Goal: Task Accomplishment & Management: Complete application form

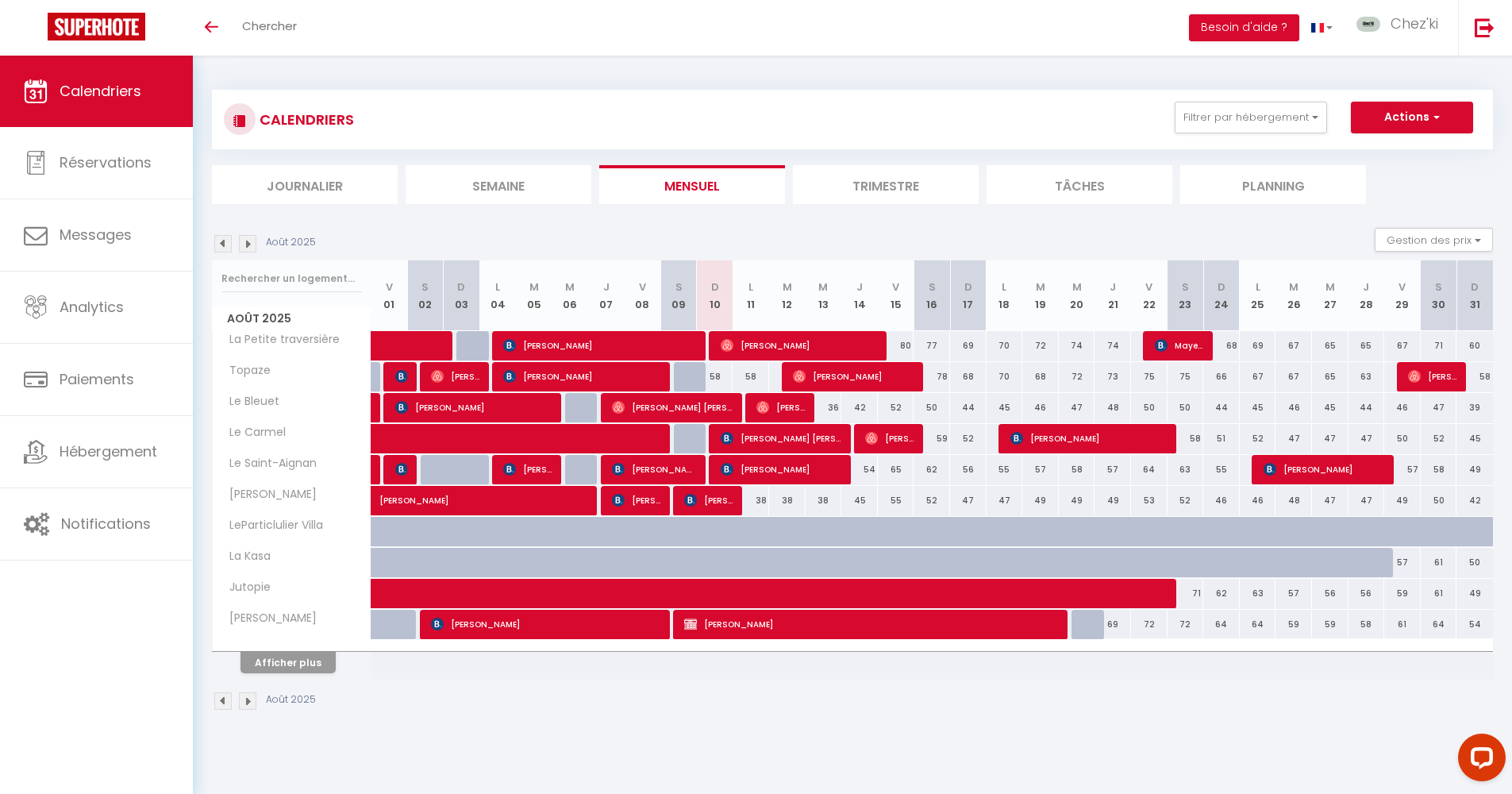
click at [561, 623] on span "[PERSON_NAME]" at bounding box center [546, 624] width 231 height 30
select select "OK"
select select "KO"
select select "0"
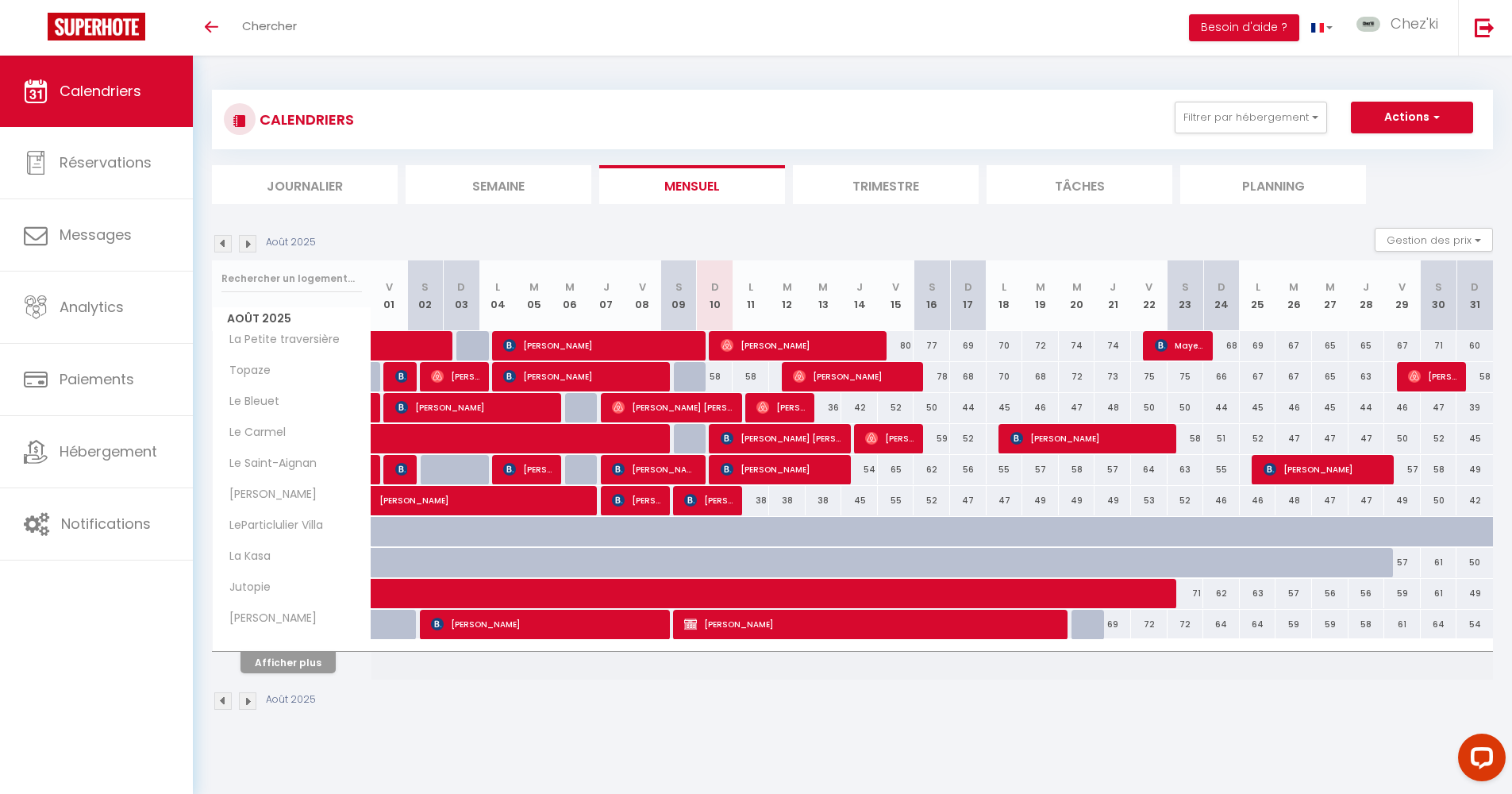
select select "1"
select select
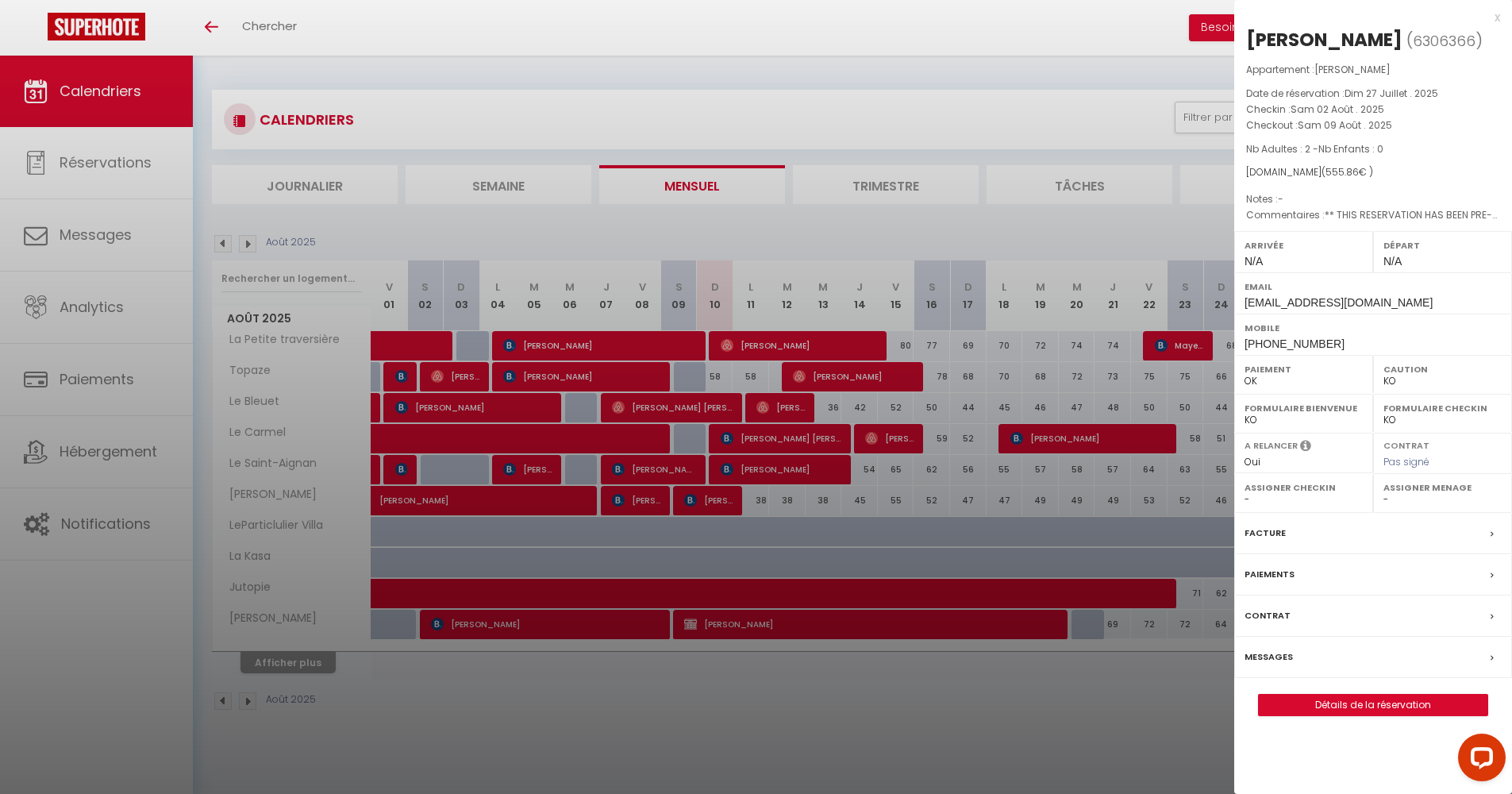
select select "22044"
click at [710, 730] on div at bounding box center [756, 397] width 1512 height 794
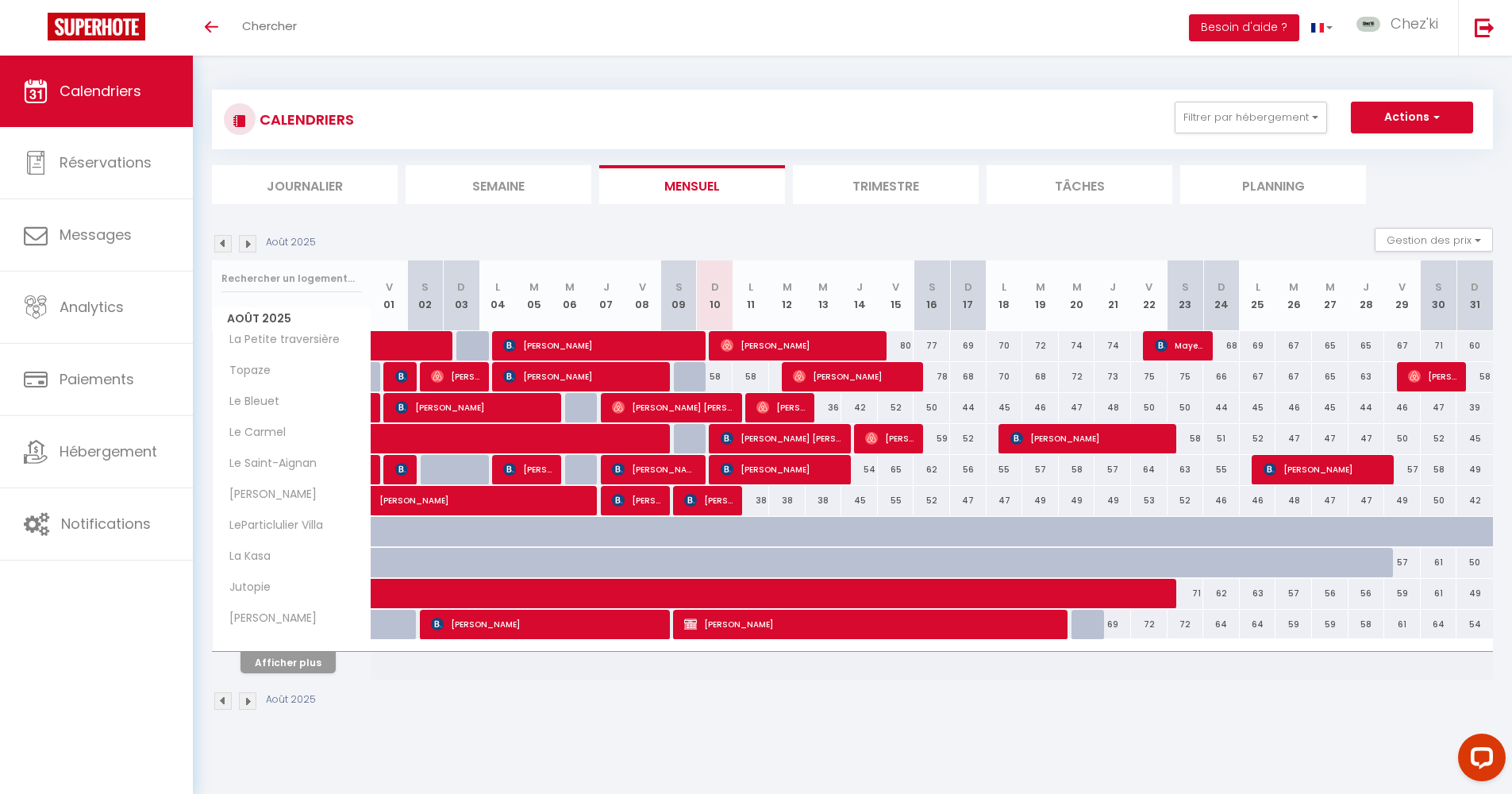
click at [629, 503] on span "[PERSON_NAME]" at bounding box center [636, 500] width 48 height 30
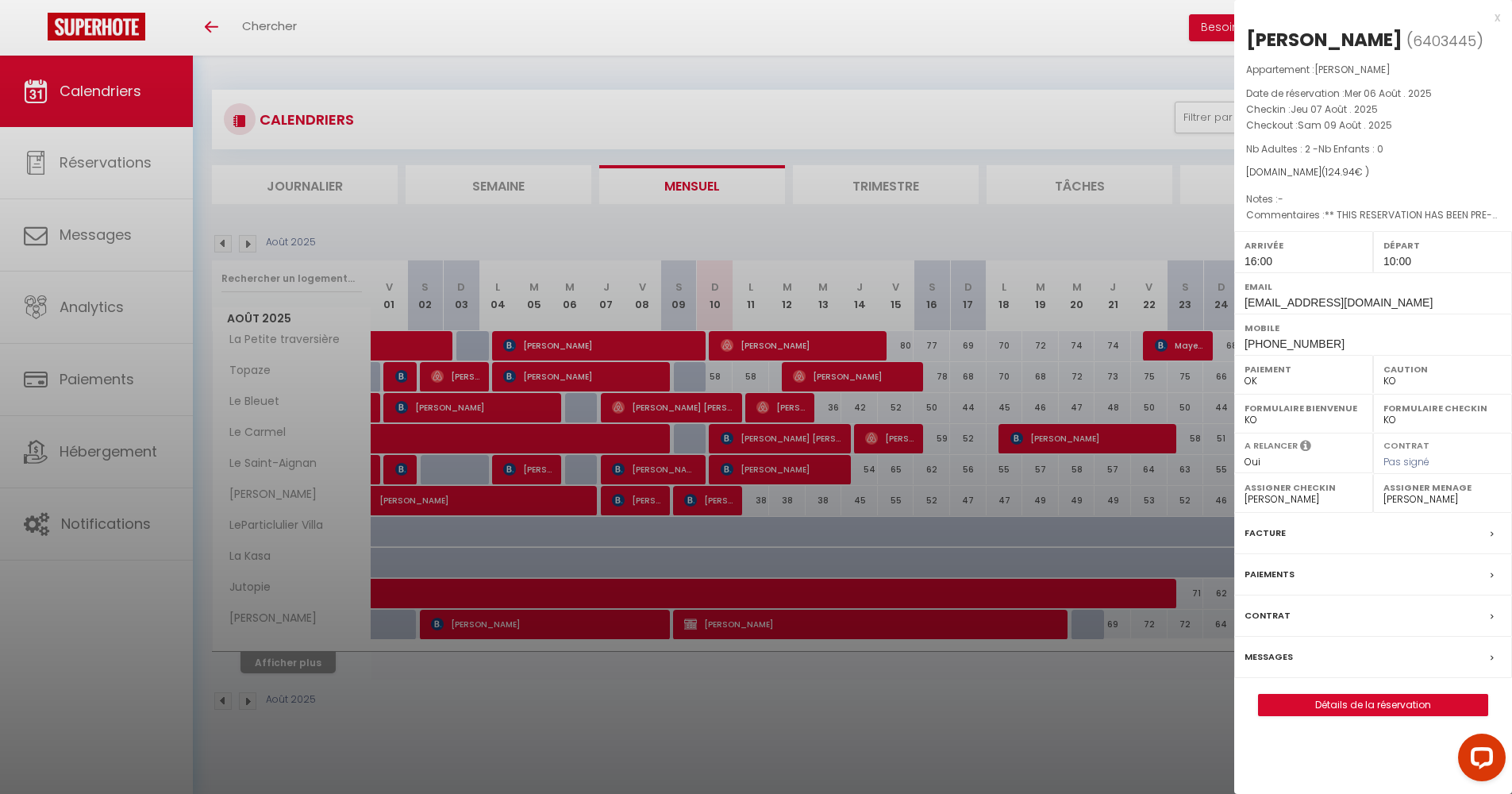
click at [705, 501] on div at bounding box center [756, 397] width 1512 height 794
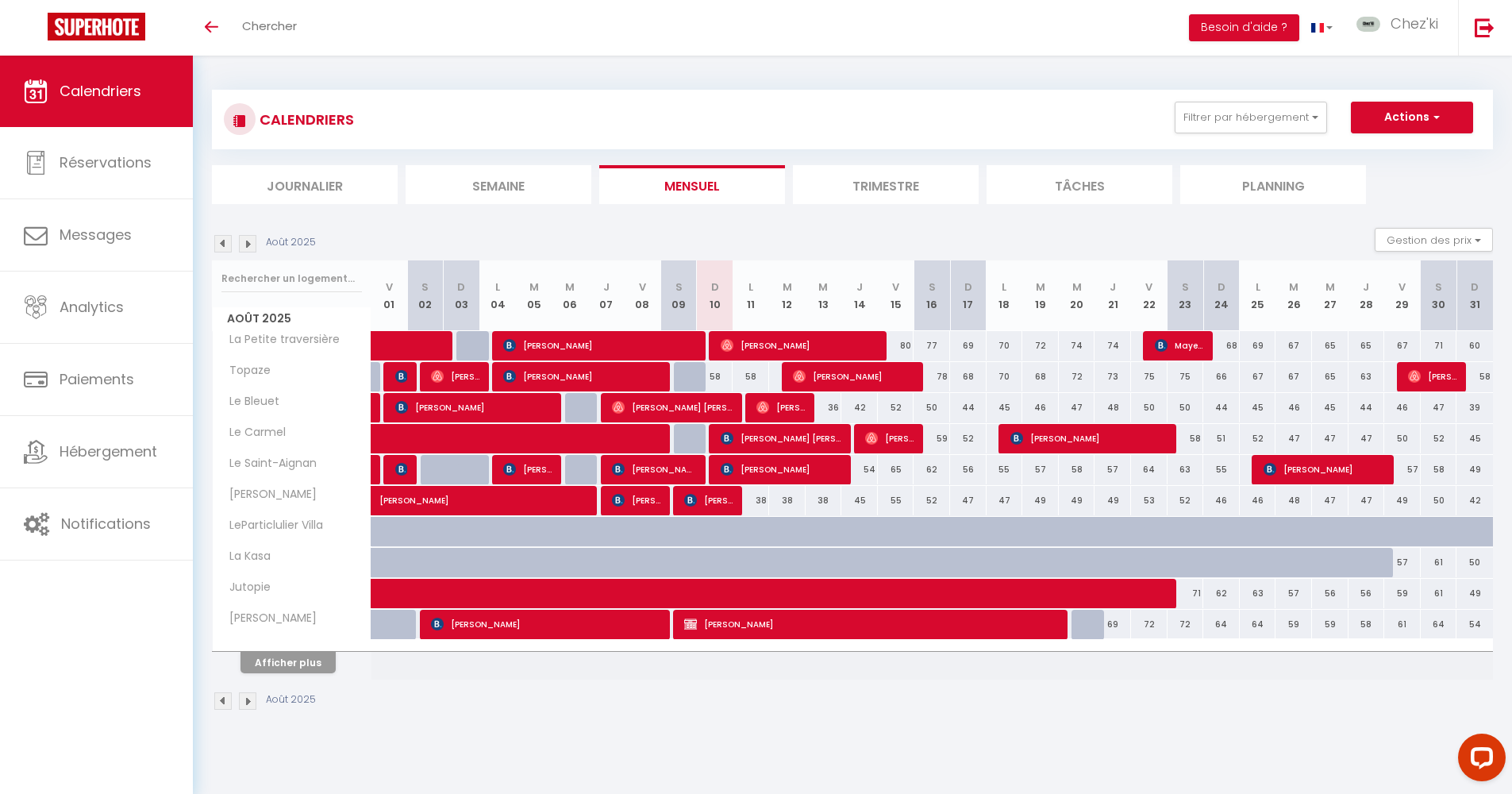
click at [690, 471] on span "[PERSON_NAME] et [PERSON_NAME]" at bounding box center [654, 469] width 85 height 30
select select "27279"
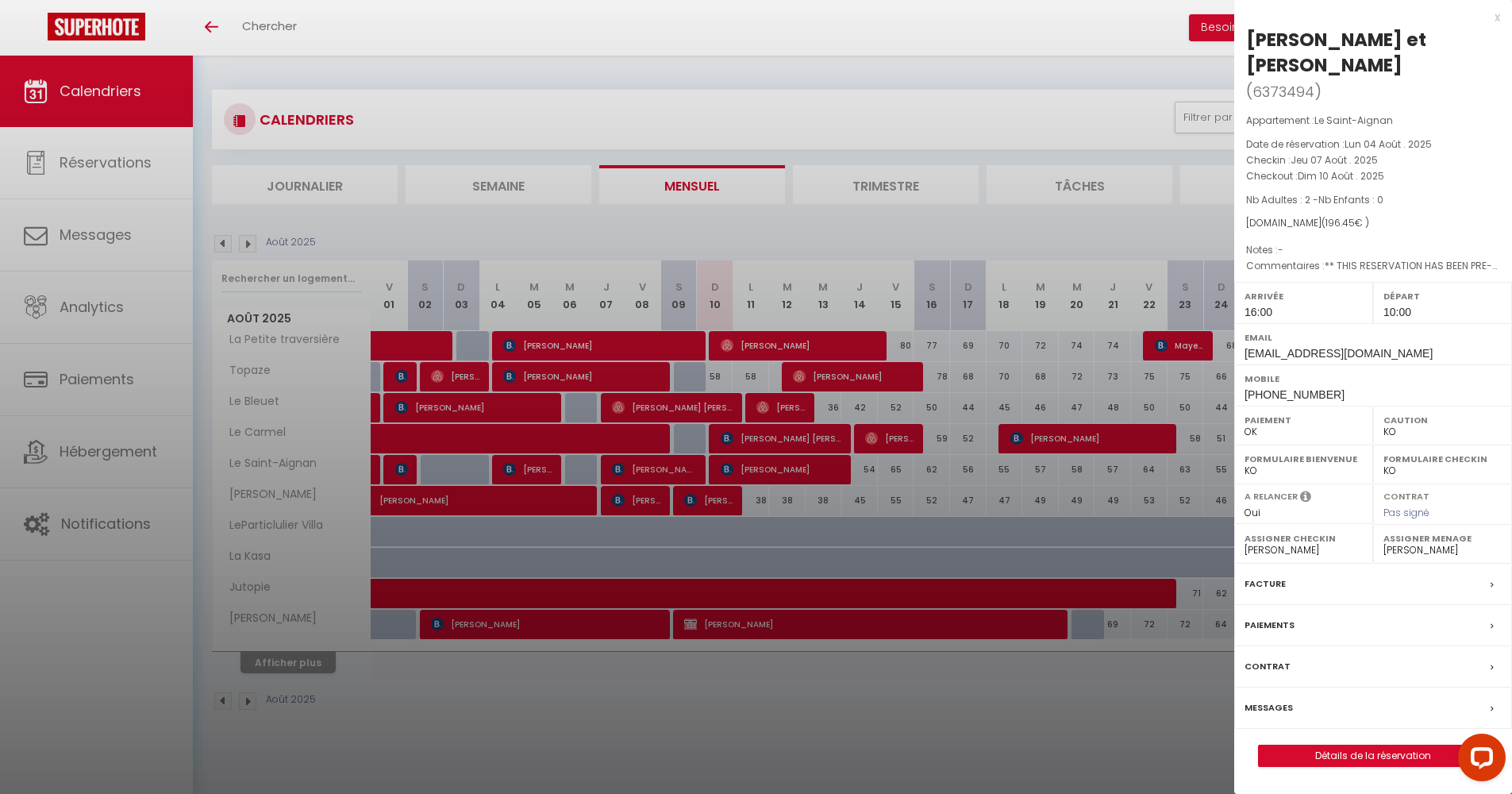
click at [1238, 580] on div "Facture" at bounding box center [1373, 584] width 278 height 41
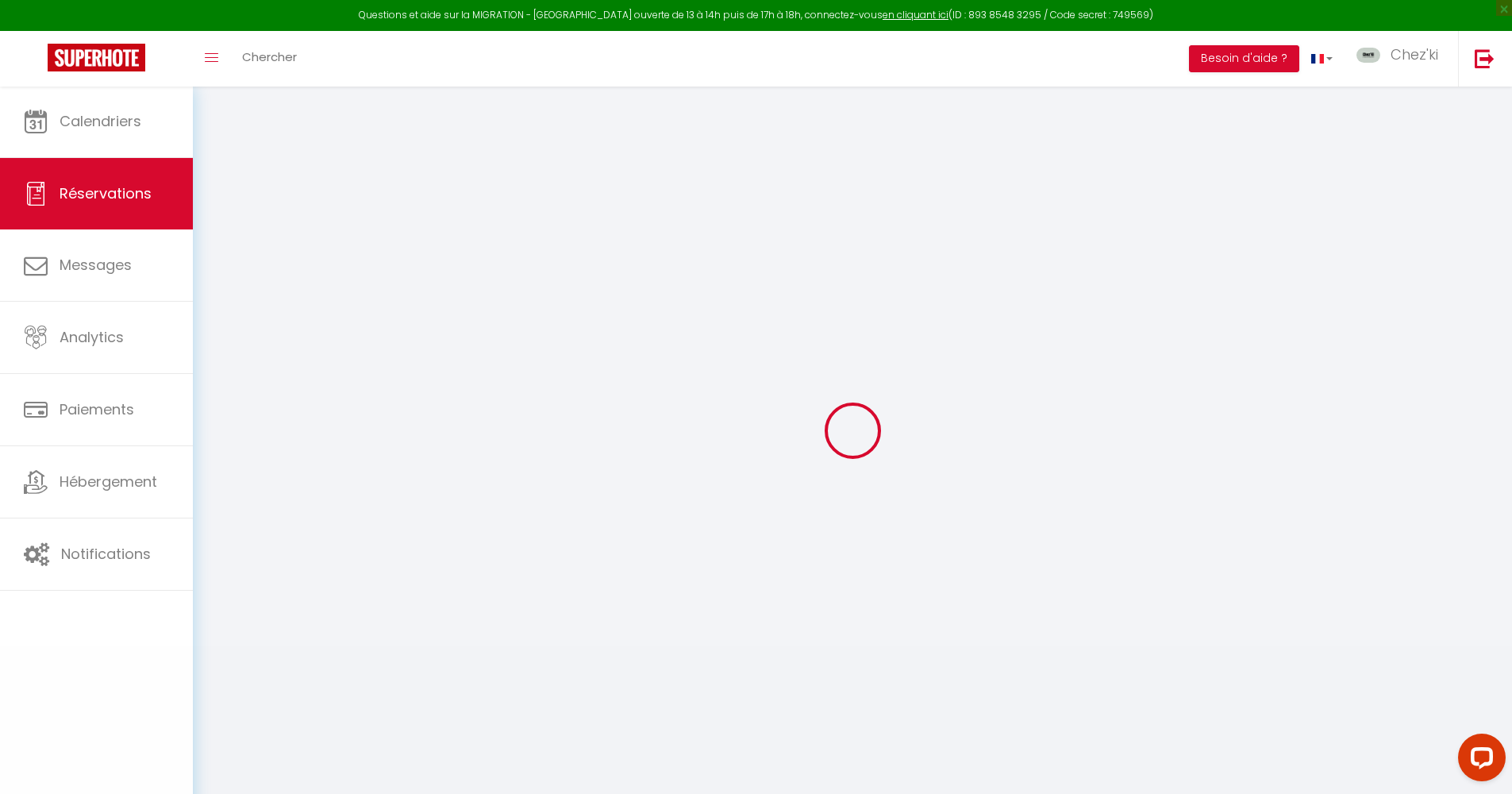
select select
type input "[DEMOGRAPHIC_DATA] et Véronique"
type input "Coibion-Vieuxjean"
type input "[EMAIL_ADDRESS][DOMAIN_NAME]"
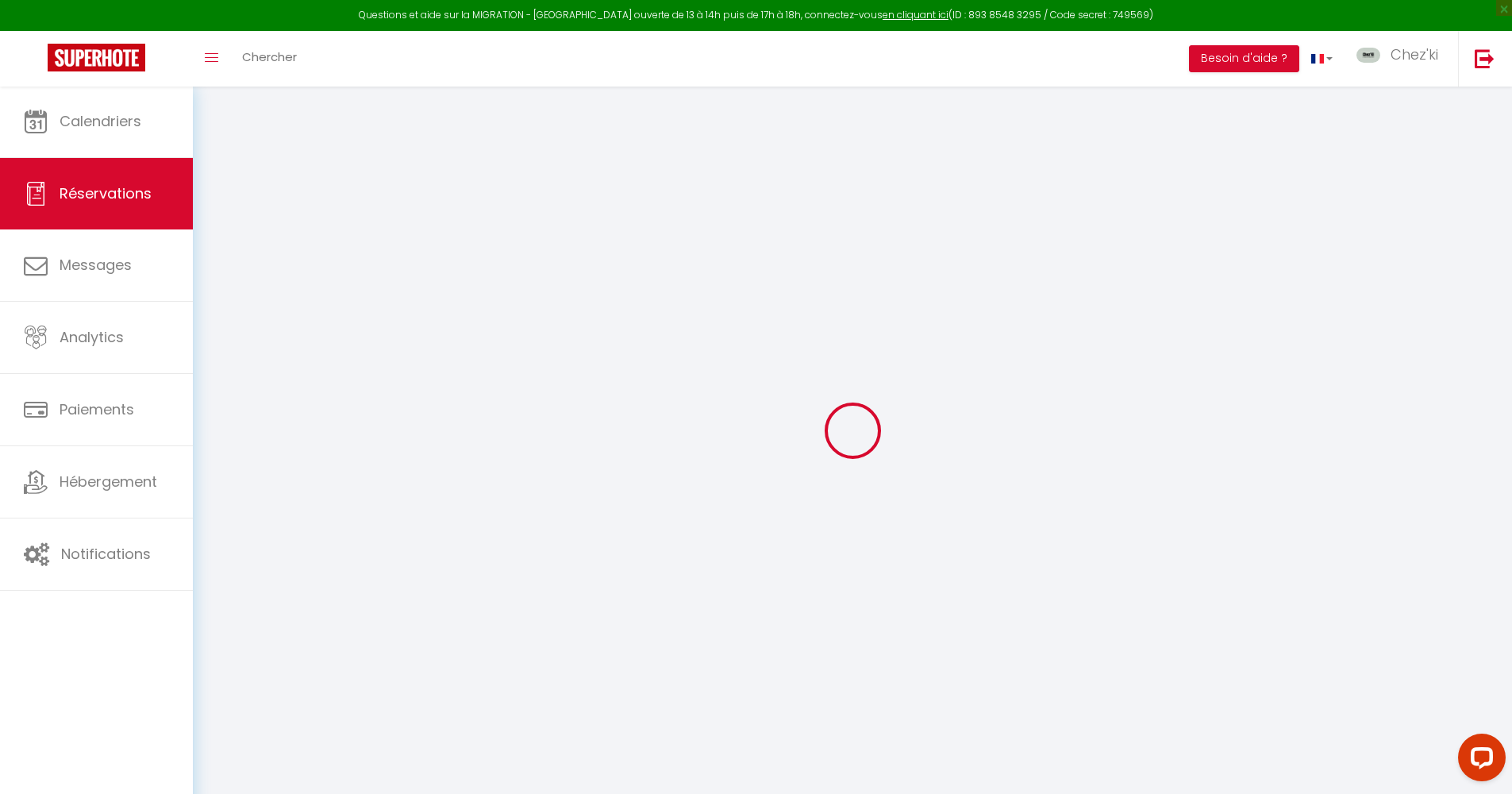
type input "[PHONE_NUMBER]"
type input "."
select select "BE"
type input "31.71"
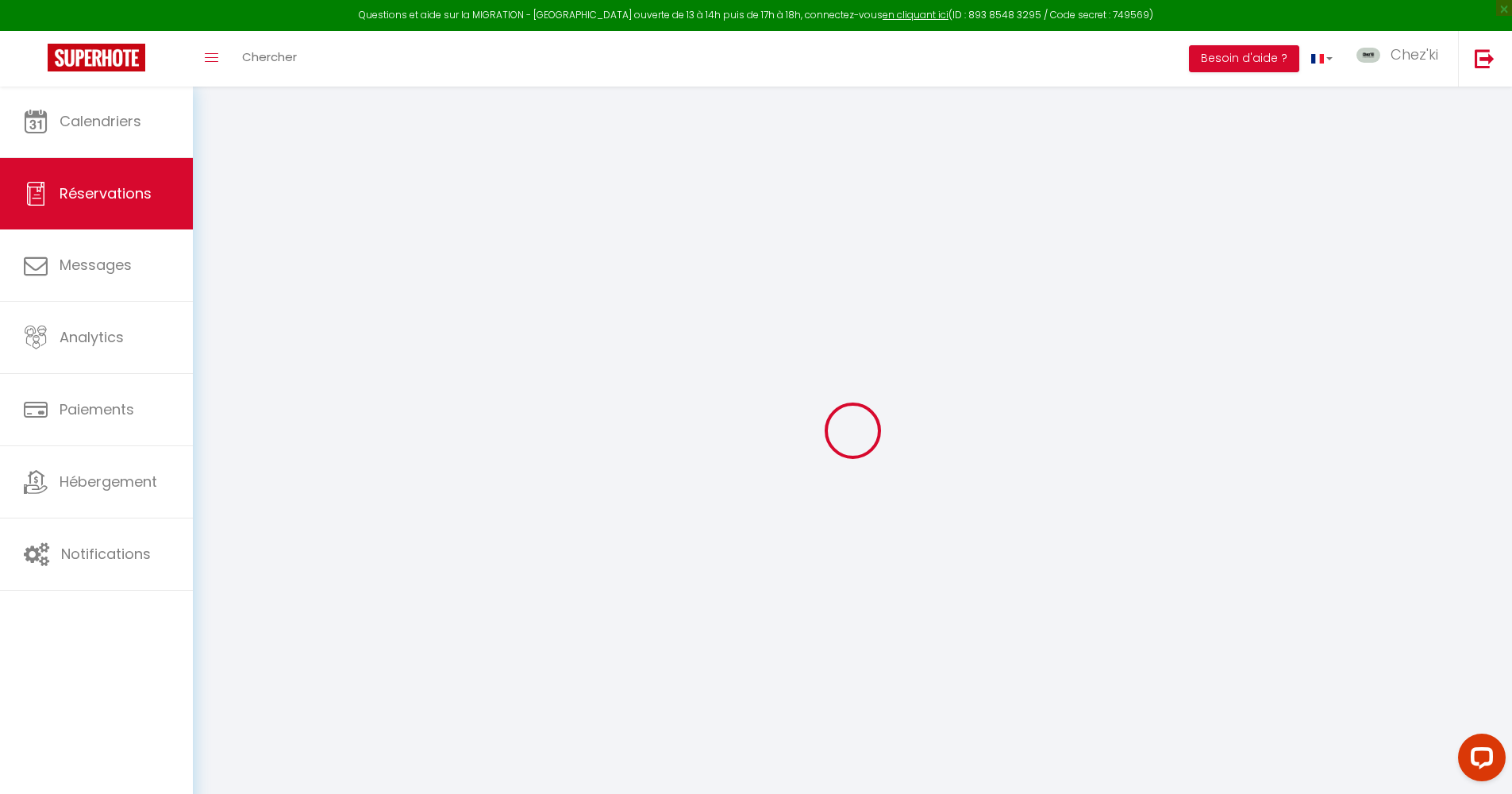
type input "2.75"
select select "57003"
select select "1"
select select
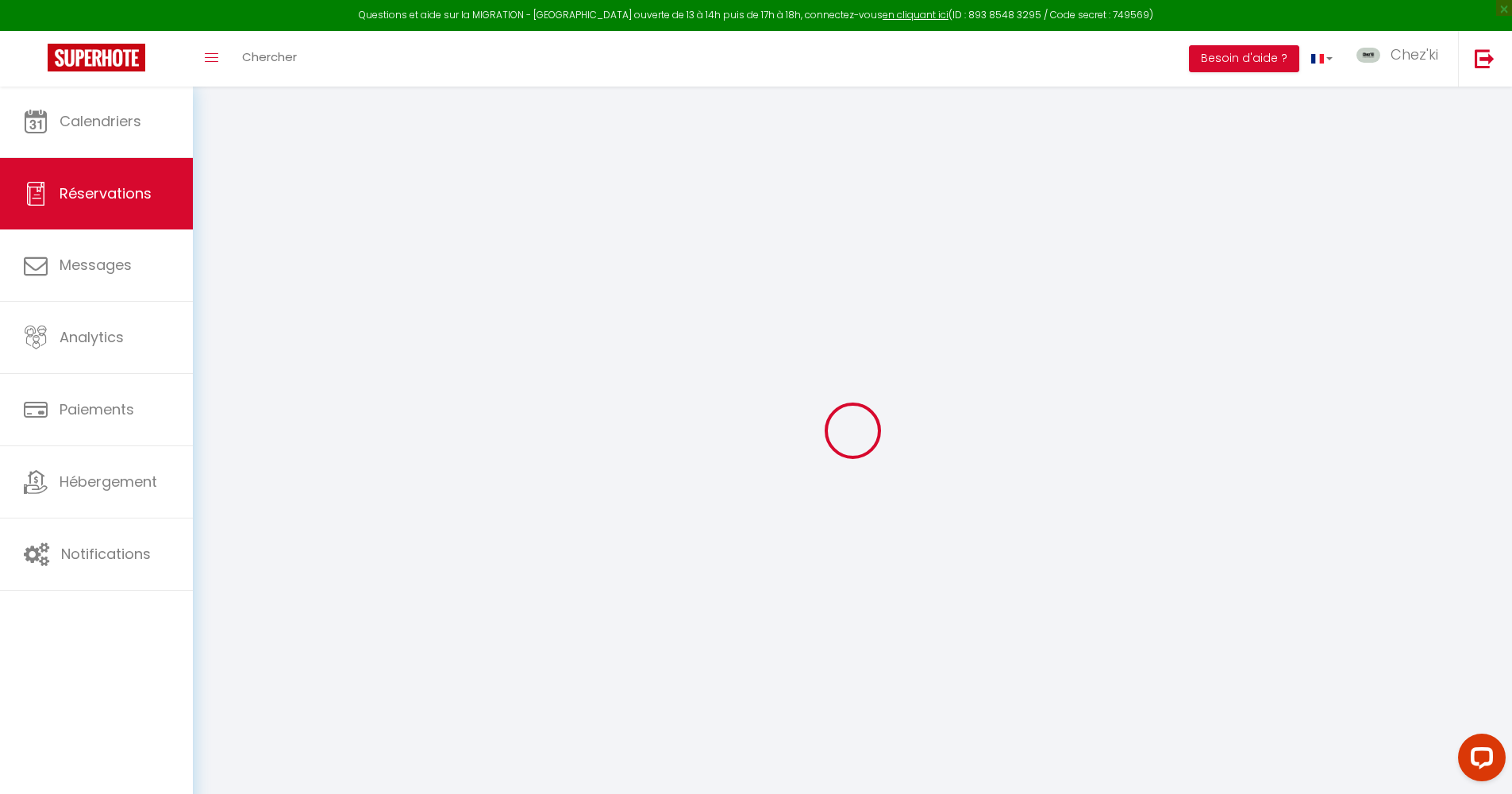
type input "2"
select select "12"
select select
type input "148.55"
checkbox input "false"
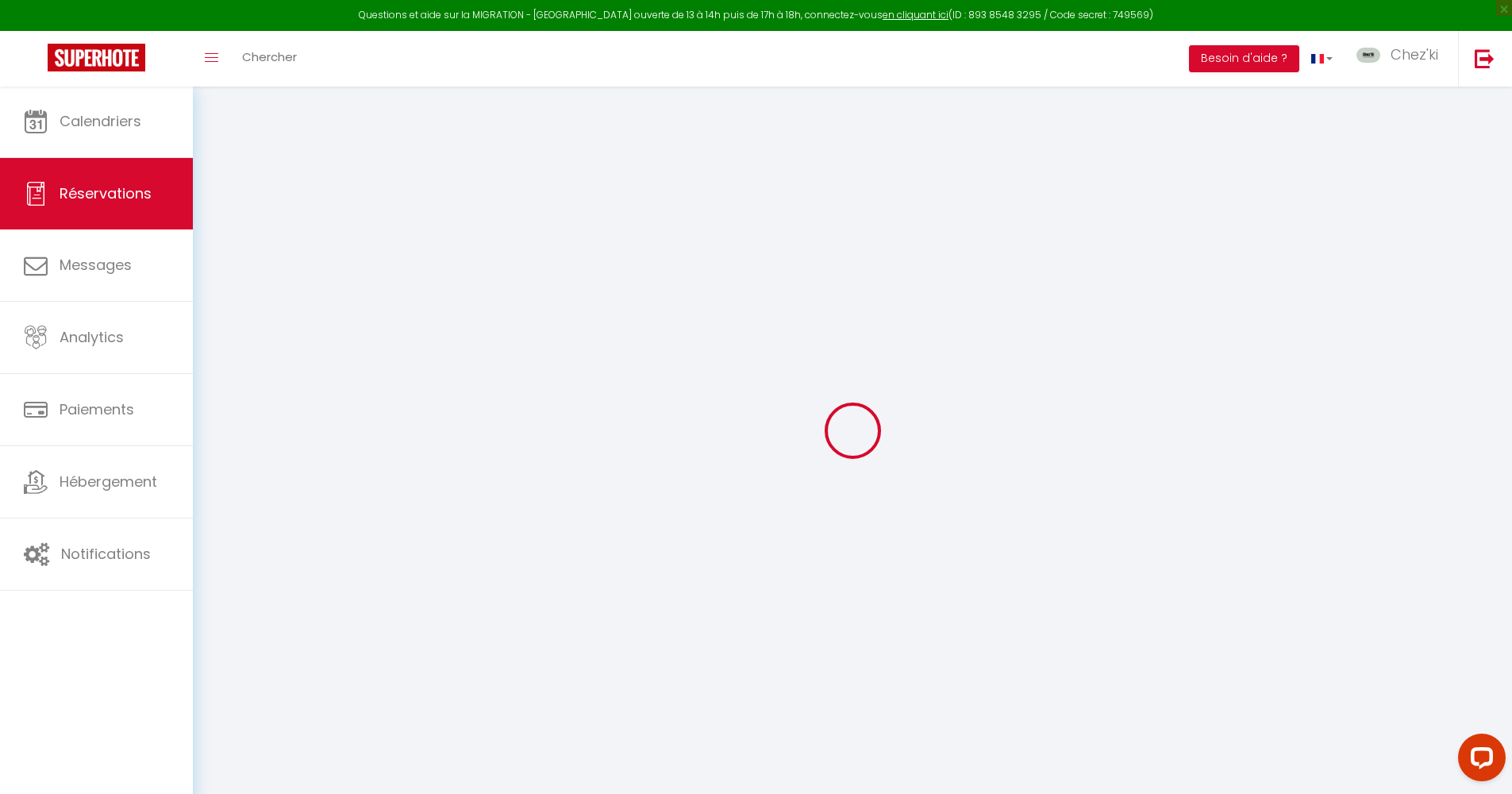
type input "0"
select select "2"
type input "38"
type input "0"
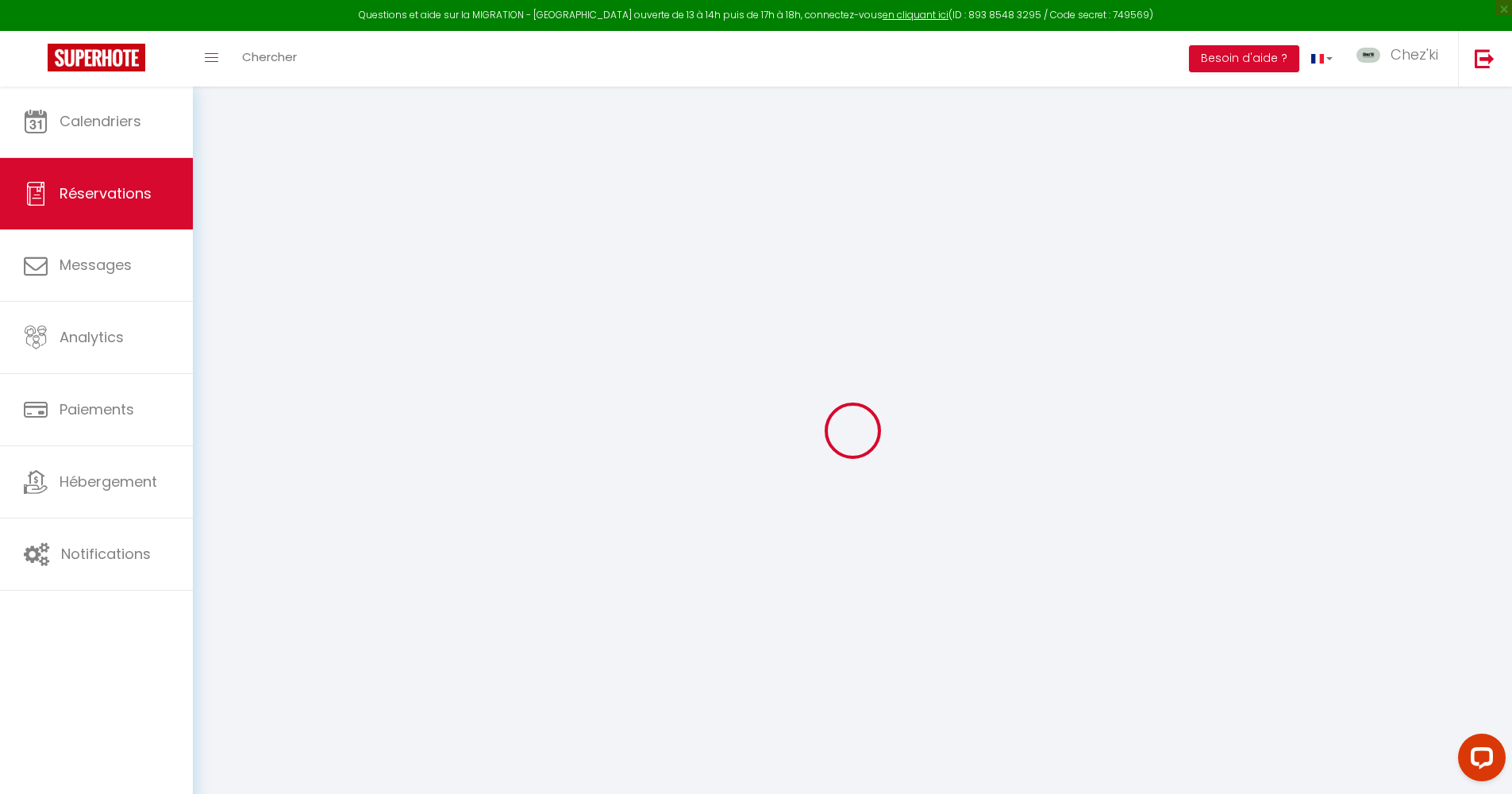
select select
select select "14"
checkbox input "false"
select select
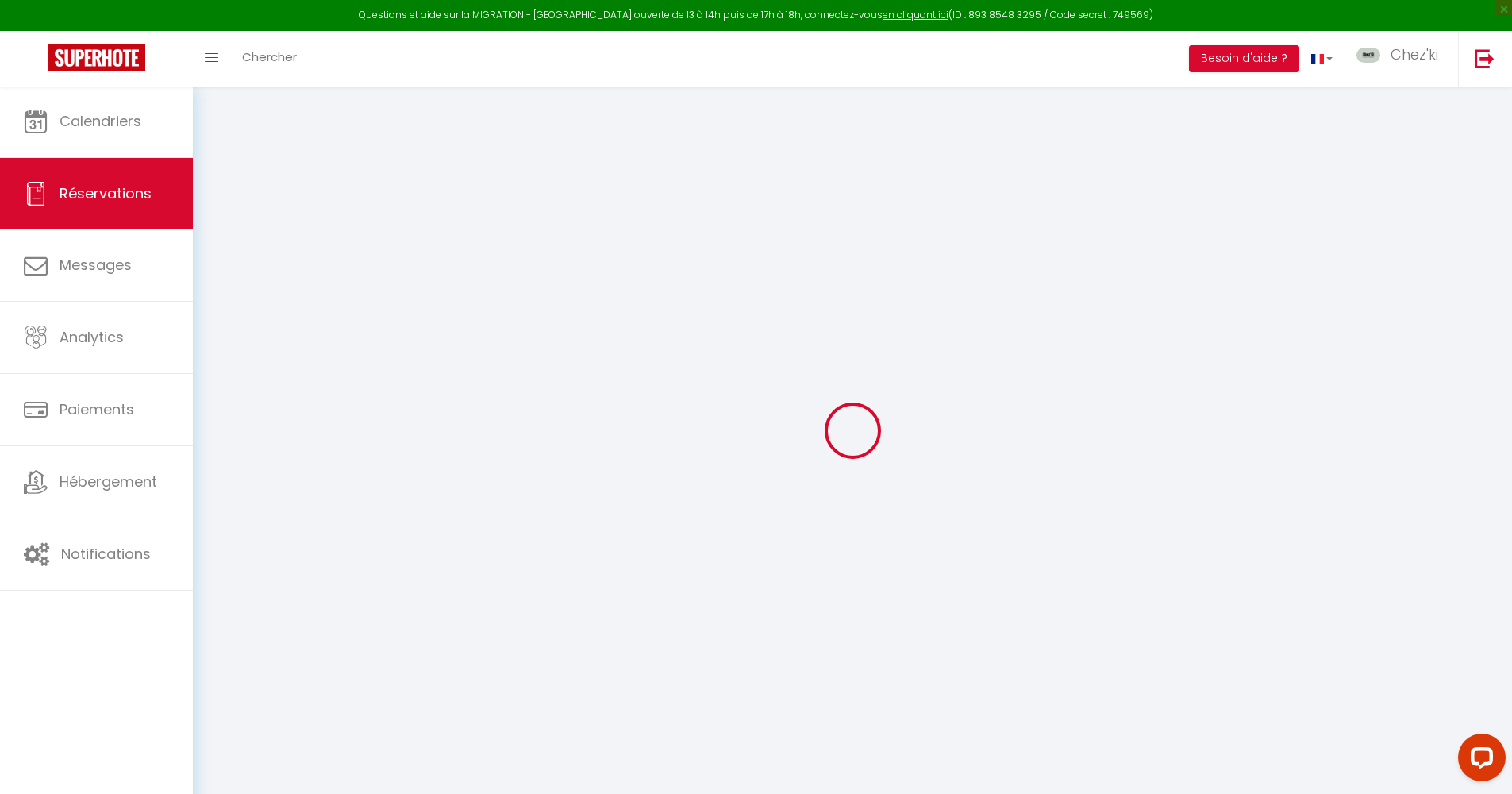
select select
checkbox input "false"
select select
checkbox input "false"
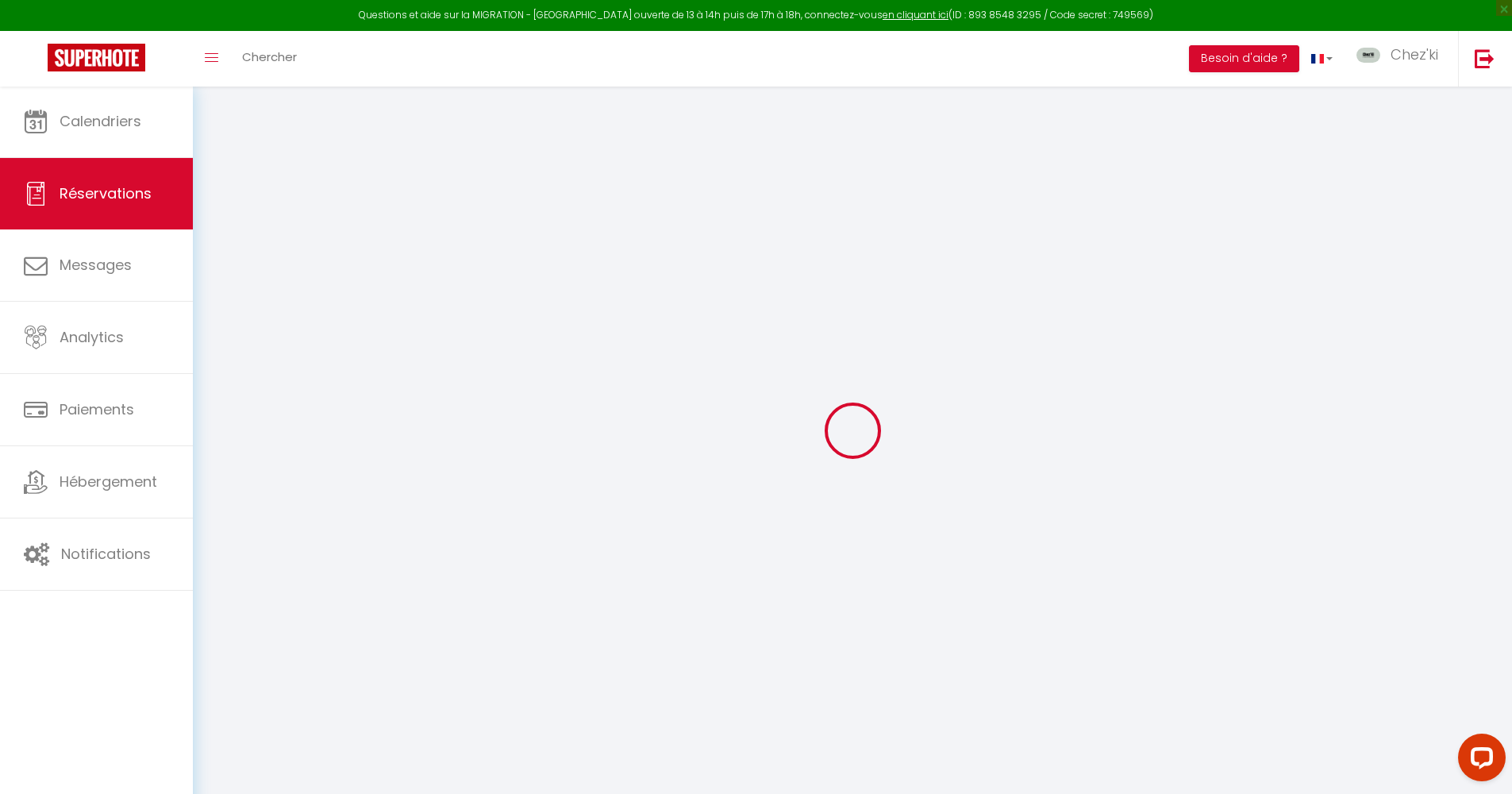
type textarea "** THIS RESERVATION HAS BEEN PRE-PAID ** Reservation has a cancellation grace p…"
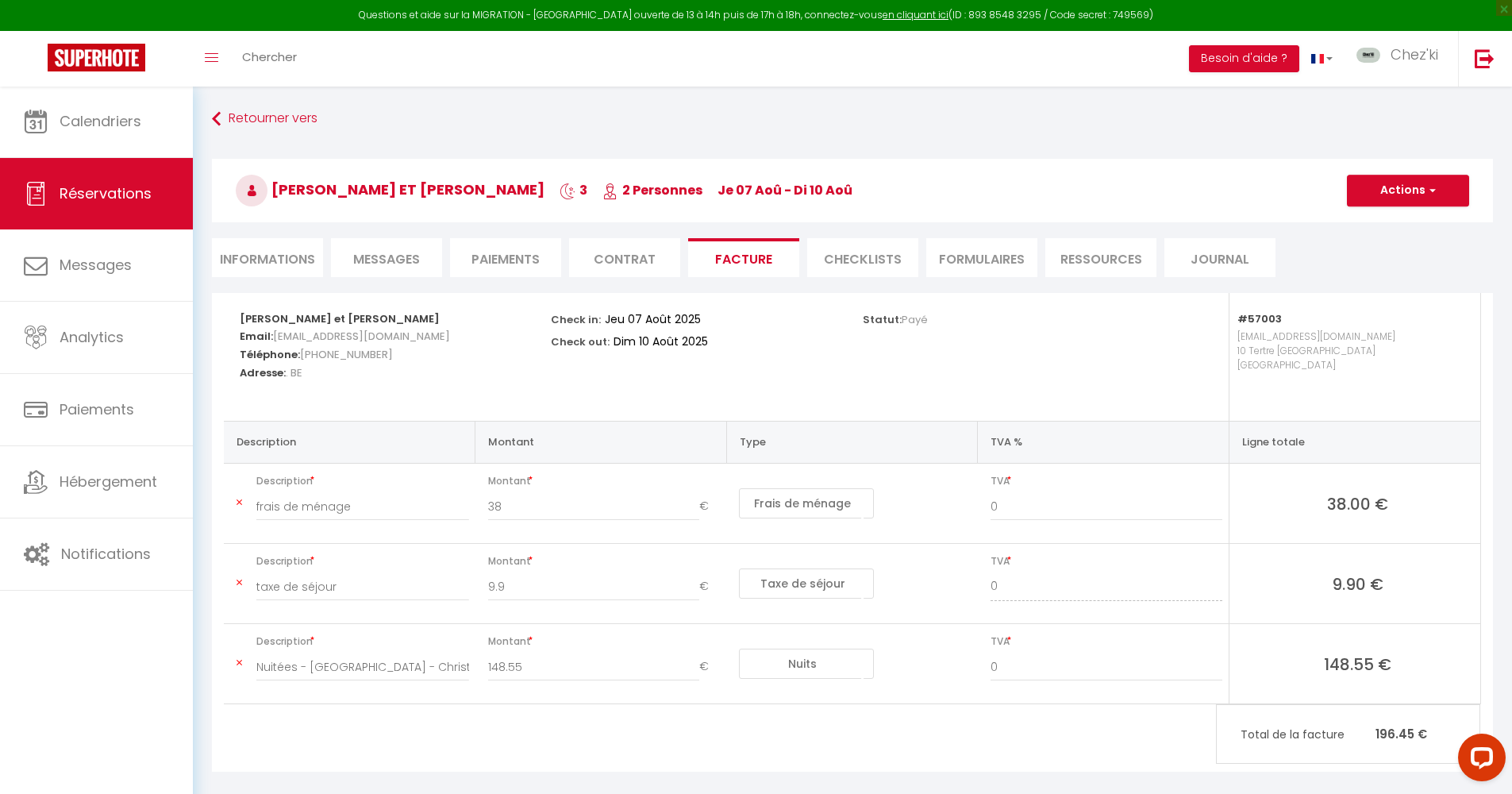
click at [398, 261] on span "Messages" at bounding box center [387, 259] width 67 height 18
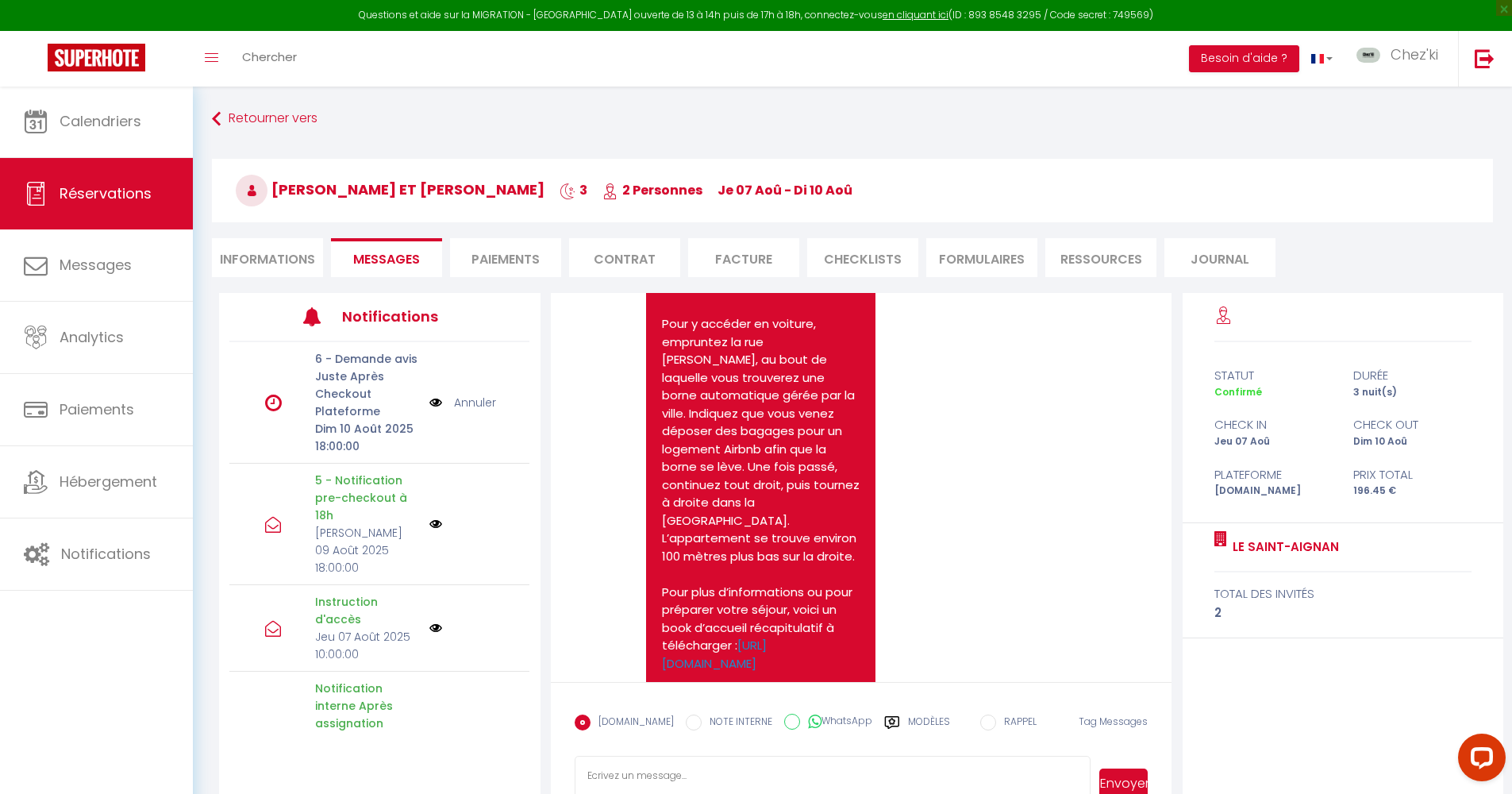
scroll to position [2943, 0]
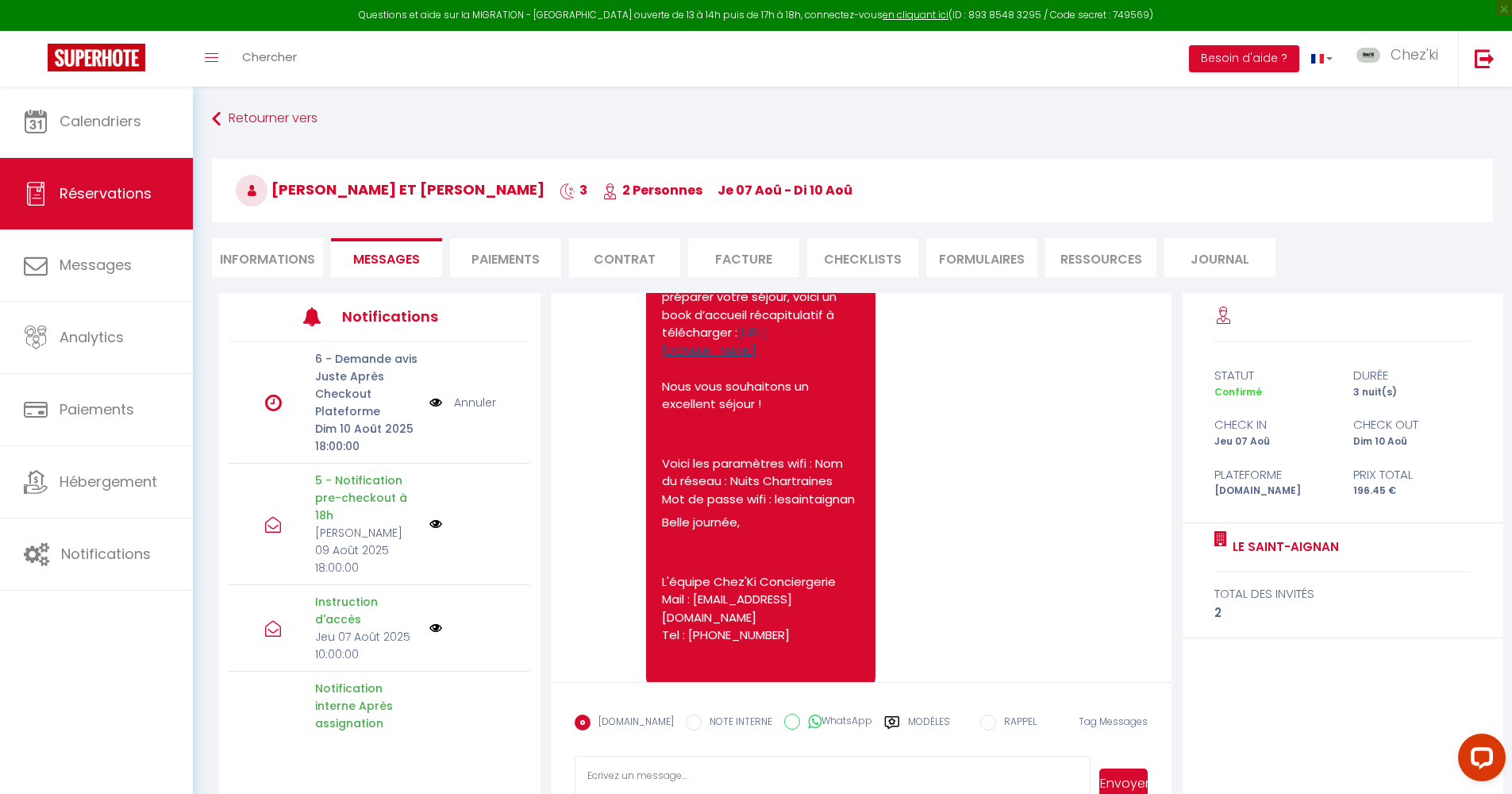
click at [746, 330] on link "[URL][DOMAIN_NAME]" at bounding box center [714, 341] width 105 height 35
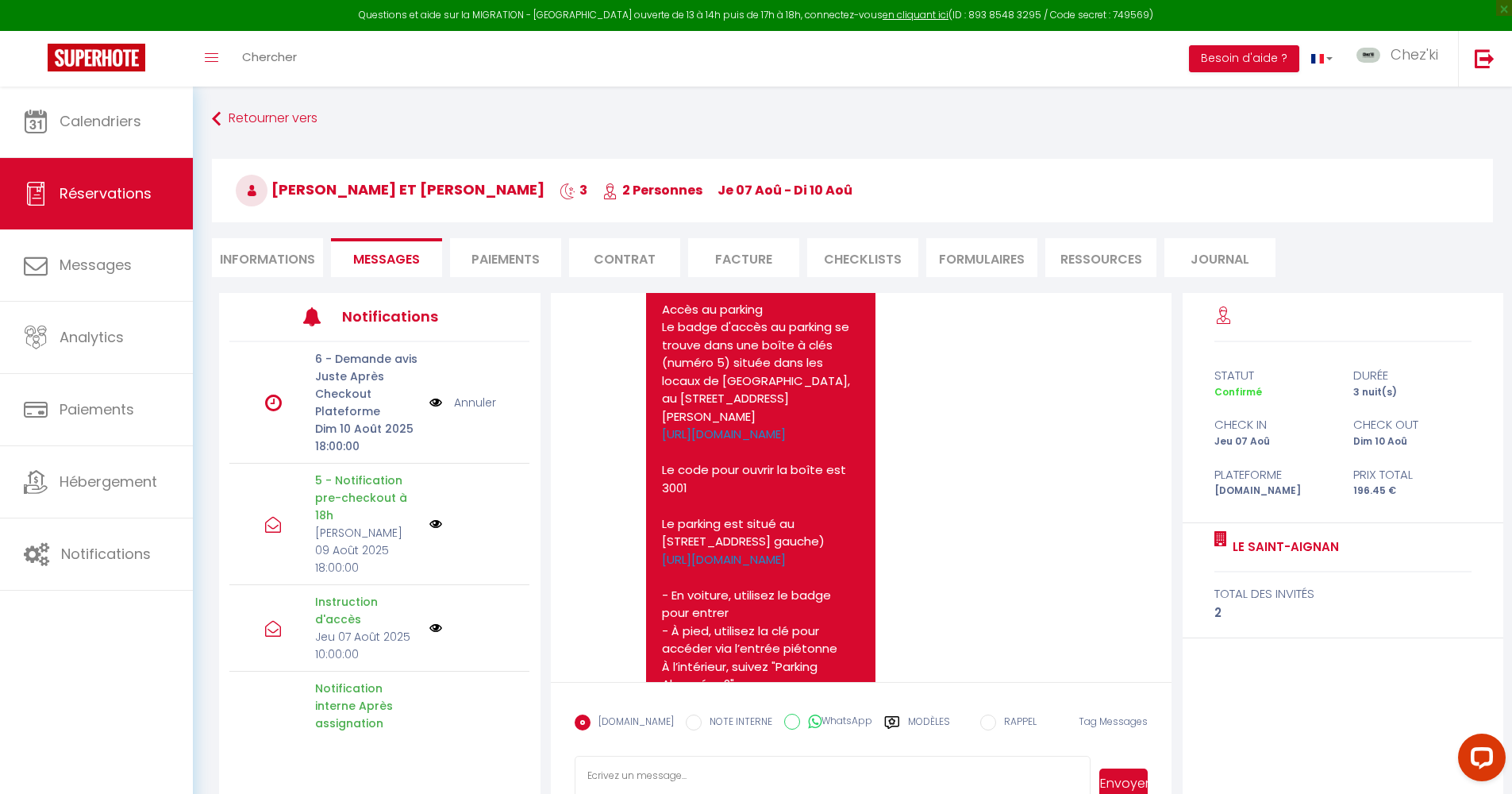
scroll to position [1216, 0]
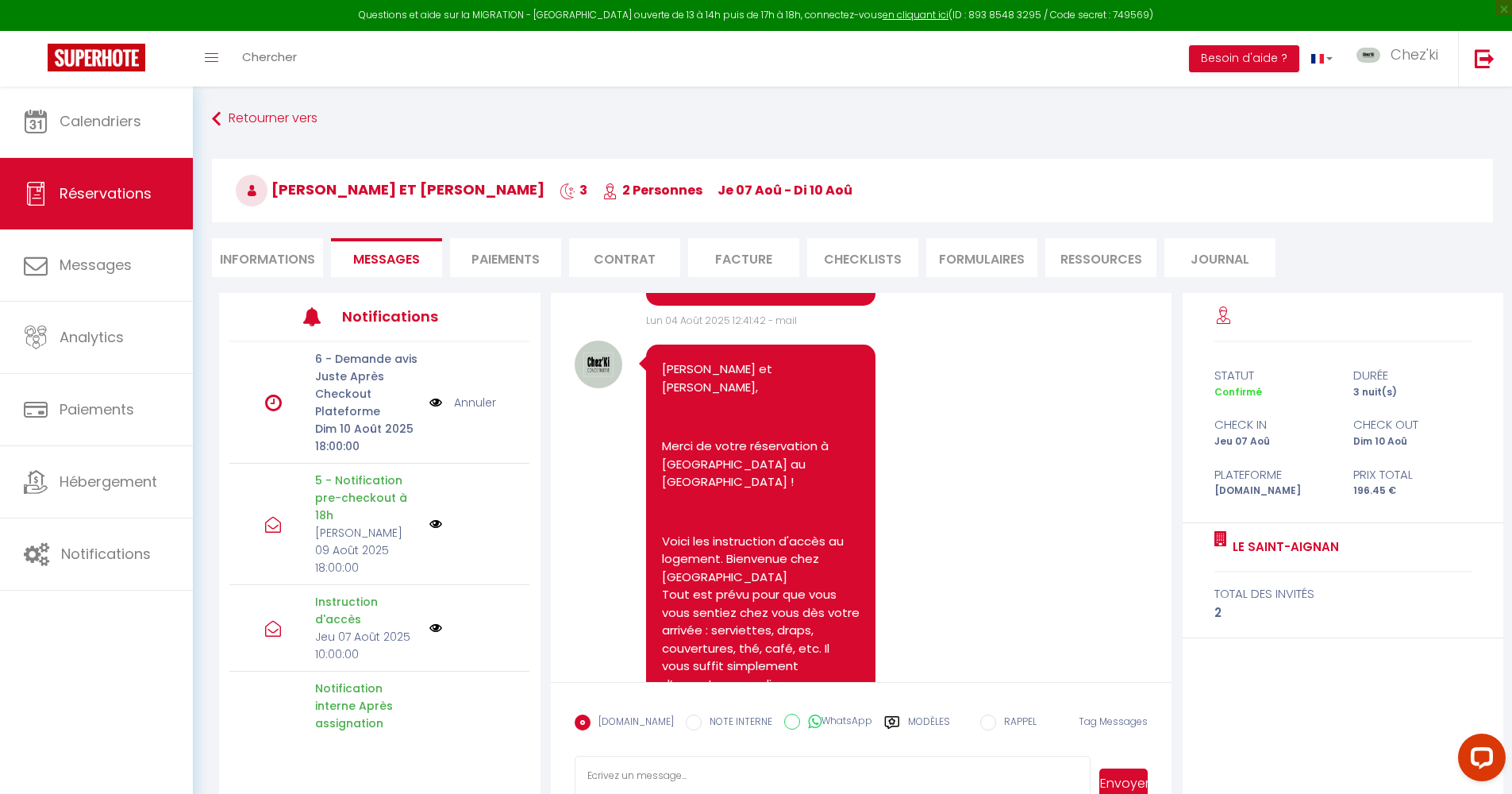
click at [69, 74] on link at bounding box center [96, 59] width 193 height 56
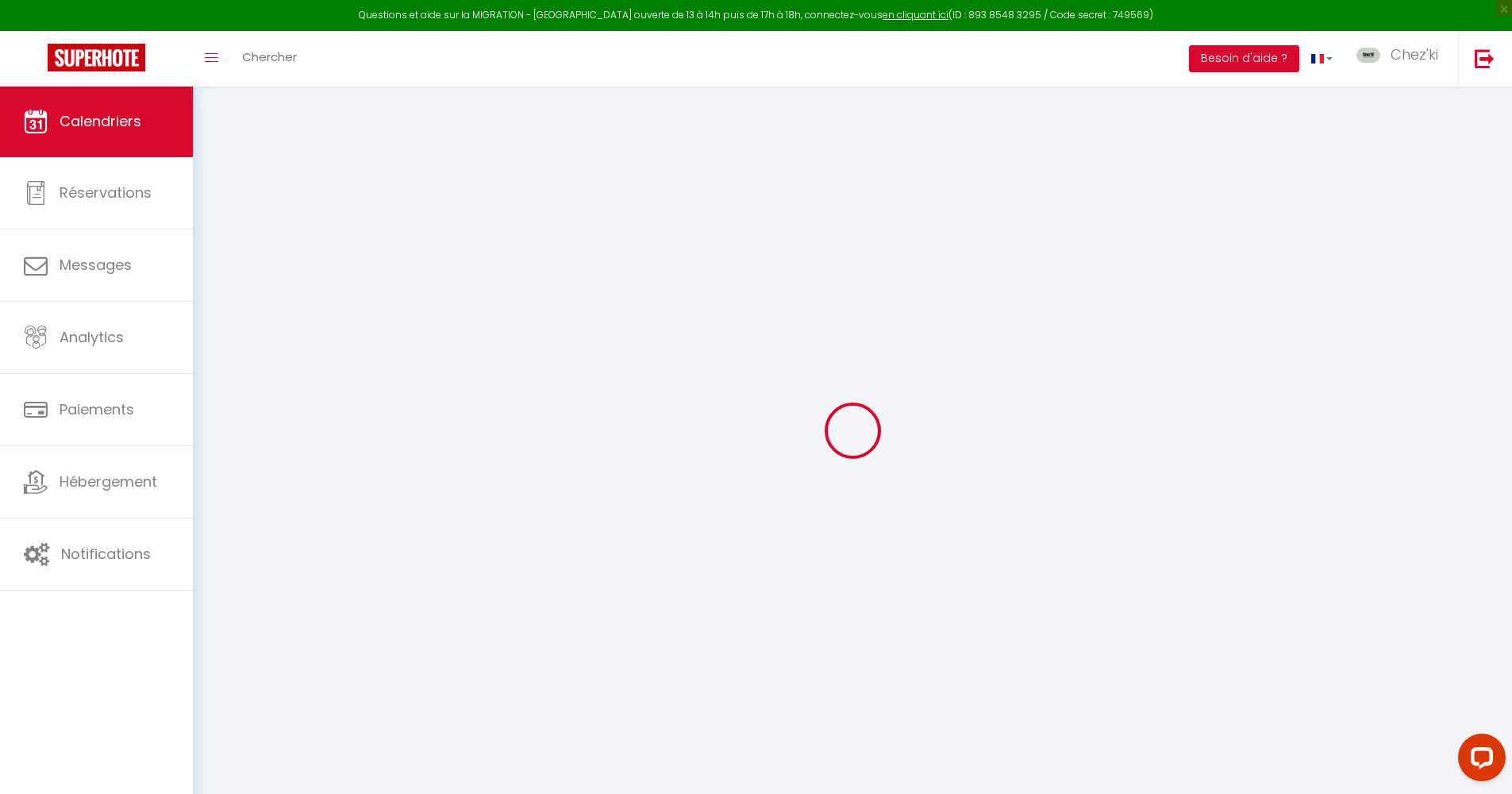
click at [79, 98] on link "Calendriers" at bounding box center [96, 121] width 193 height 71
